Goal: Information Seeking & Learning: Learn about a topic

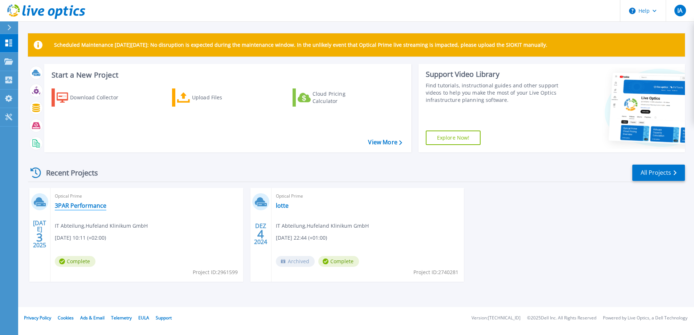
click at [91, 206] on link "3PAR Performance" at bounding box center [81, 205] width 52 height 7
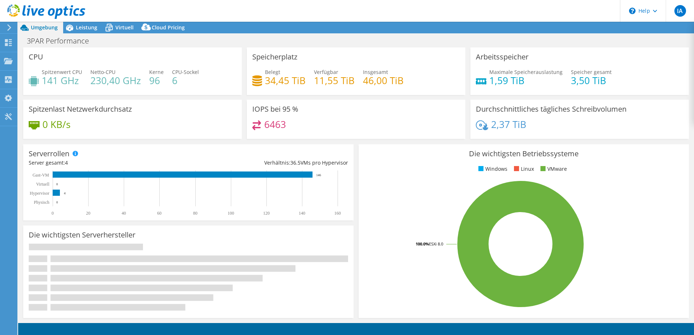
select select "USD"
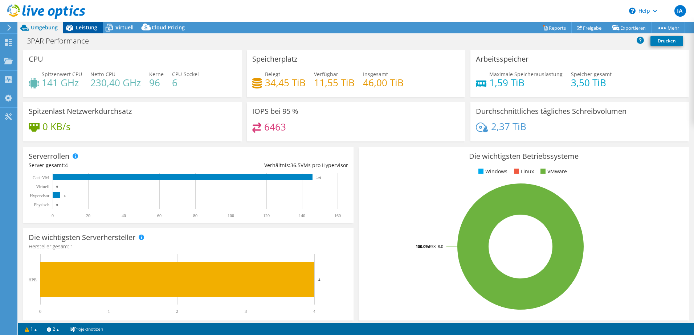
click at [88, 28] on span "Leistung" at bounding box center [86, 27] width 21 height 7
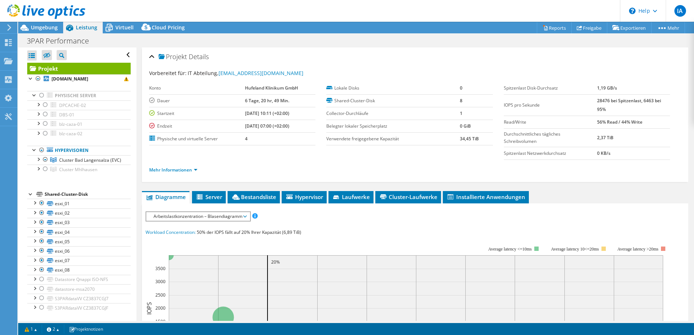
click at [201, 217] on span "Arbeitslastkonzentration – Blasendiagramm" at bounding box center [198, 216] width 96 height 9
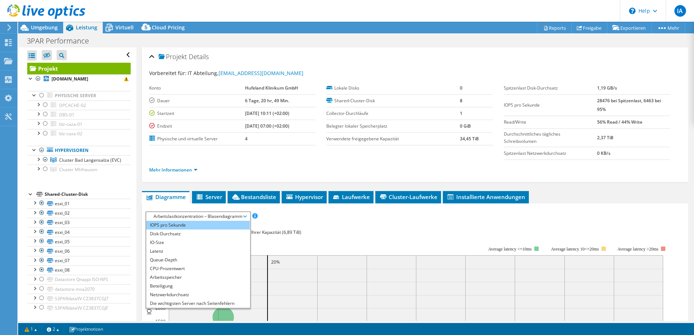
click at [189, 225] on li "IOPS pro Sekunde" at bounding box center [197, 225] width 103 height 9
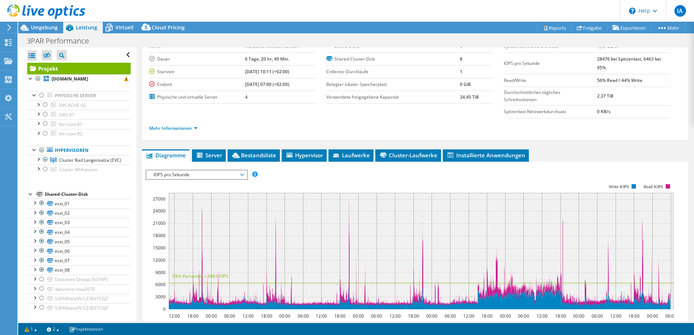
scroll to position [73, 0]
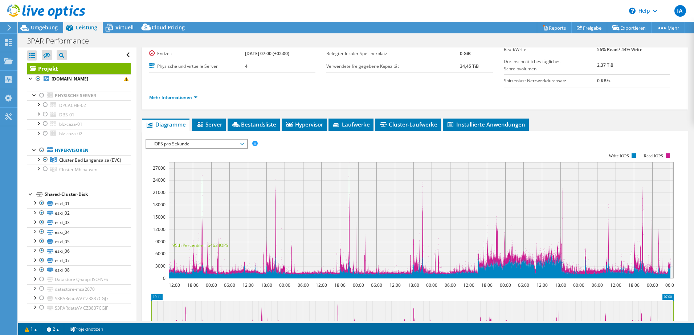
click at [227, 147] on span "IOPS pro Sekunde" at bounding box center [196, 144] width 93 height 9
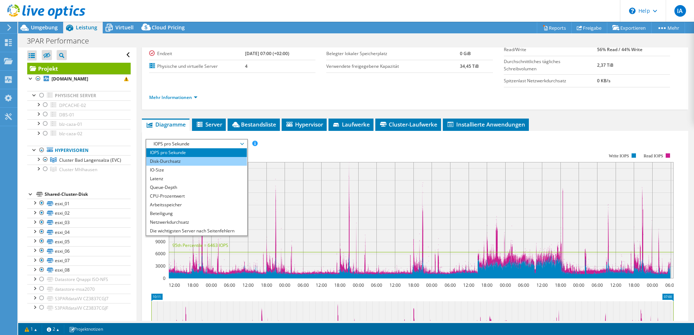
click at [216, 161] on li "Disk-Durchsatz" at bounding box center [196, 161] width 101 height 9
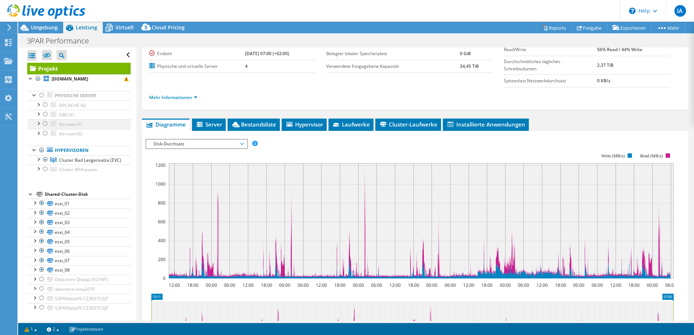
click at [39, 123] on div at bounding box center [37, 122] width 7 height 7
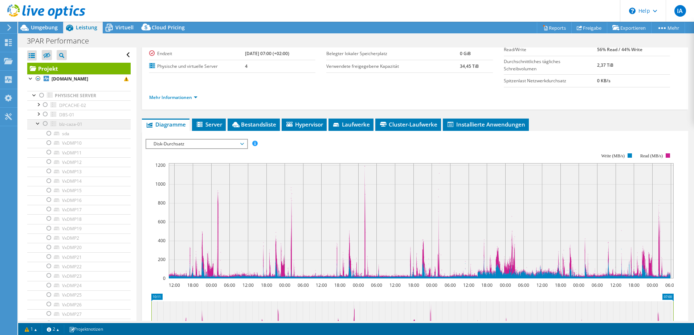
click at [39, 123] on div at bounding box center [37, 122] width 7 height 7
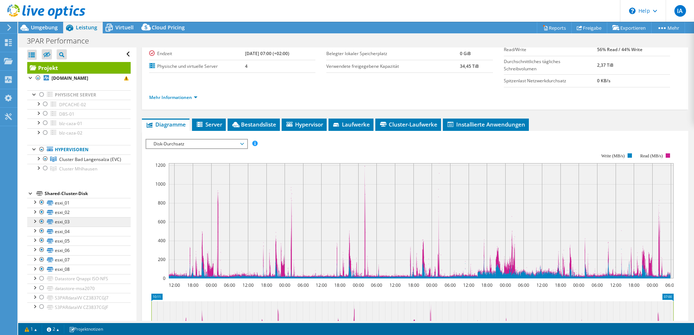
scroll to position [7, 0]
click at [39, 128] on div at bounding box center [37, 131] width 7 height 7
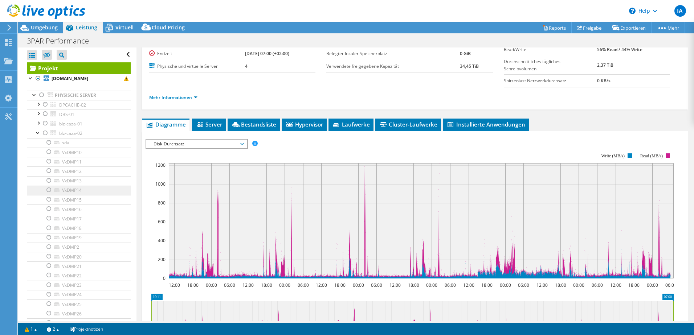
scroll to position [0, 0]
click at [32, 97] on div at bounding box center [34, 94] width 7 height 7
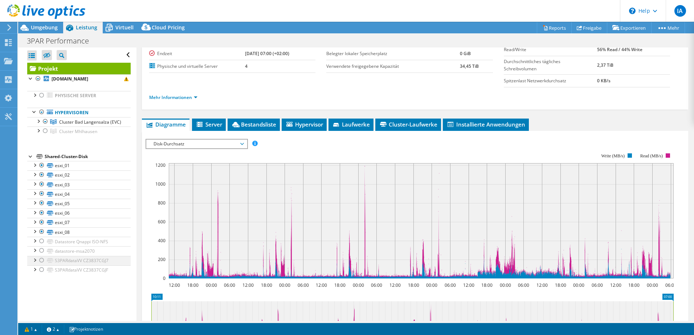
click at [42, 265] on div at bounding box center [41, 260] width 7 height 9
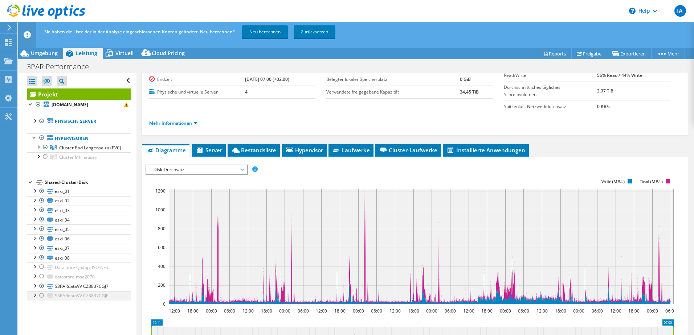
click at [37, 299] on div at bounding box center [34, 294] width 7 height 7
click at [44, 300] on div at bounding box center [41, 295] width 7 height 9
click at [260, 31] on link "Neu berechnen" at bounding box center [265, 31] width 46 height 13
